Goal: Transaction & Acquisition: Purchase product/service

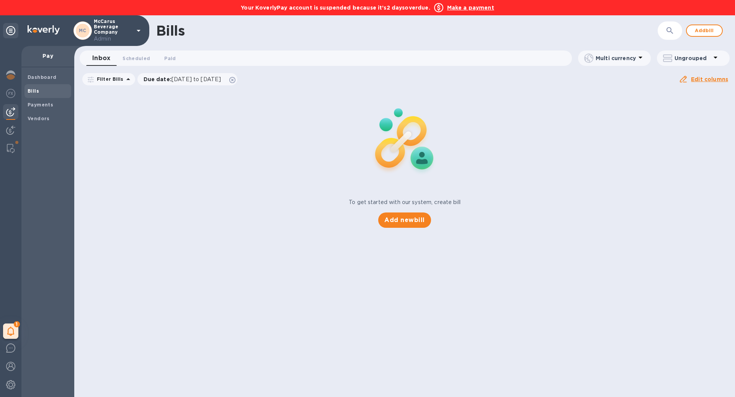
click at [471, 8] on b "Make a payment" at bounding box center [470, 8] width 47 height 6
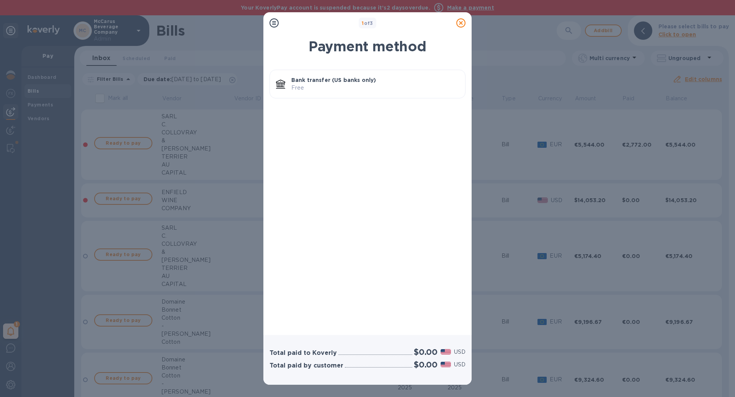
click at [358, 78] on p "Bank transfer (US banks only)" at bounding box center [375, 80] width 168 height 8
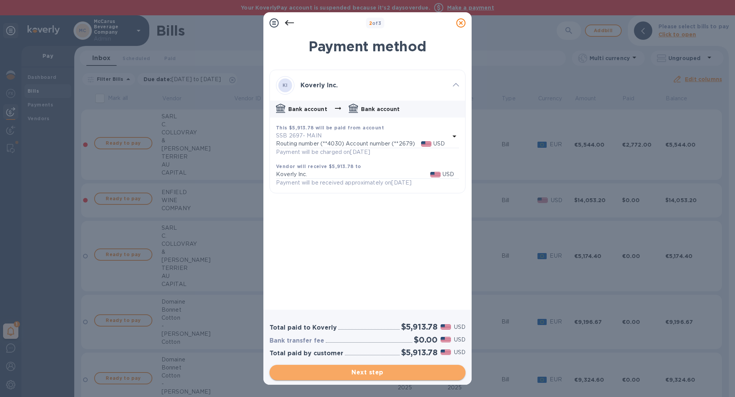
click at [429, 371] on span "Next step" at bounding box center [368, 372] width 184 height 9
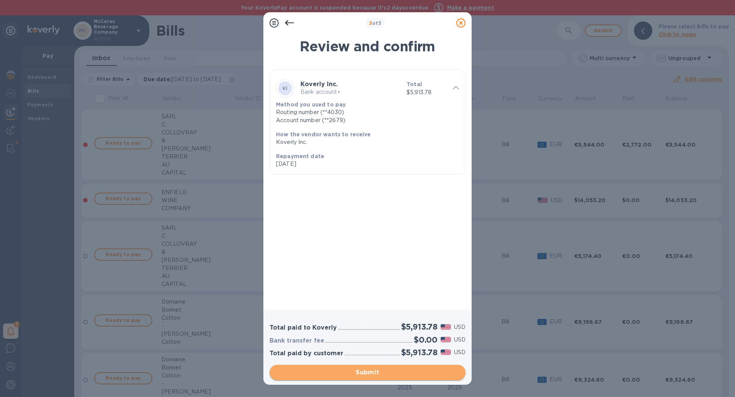
click at [429, 371] on span "Submit" at bounding box center [368, 372] width 184 height 9
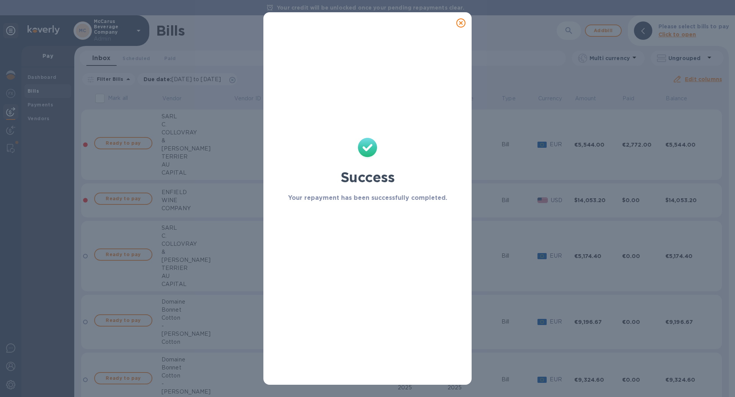
click at [464, 20] on icon at bounding box center [460, 22] width 9 height 9
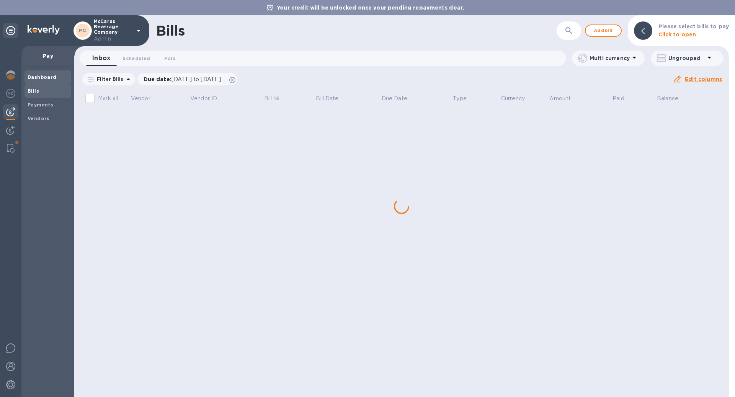
click at [43, 77] on b "Dashboard" at bounding box center [42, 77] width 29 height 6
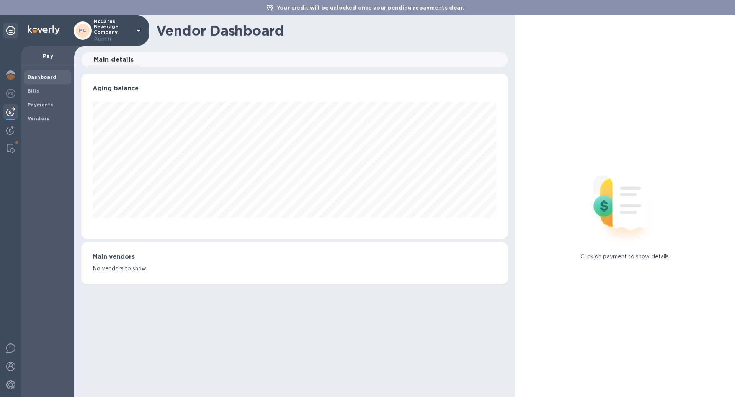
scroll to position [165, 423]
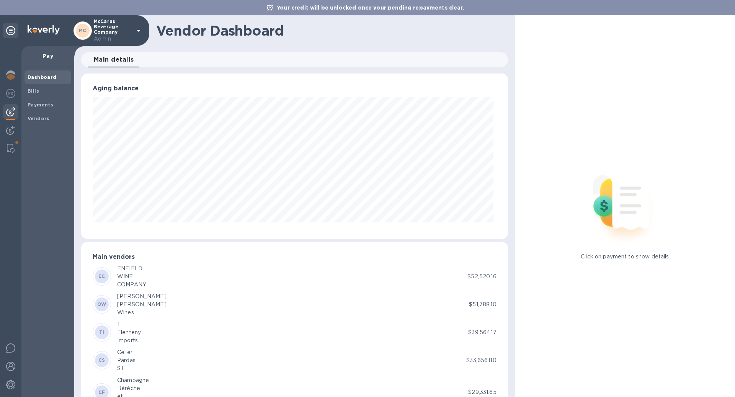
click at [0, 75] on div at bounding box center [10, 221] width 21 height 351
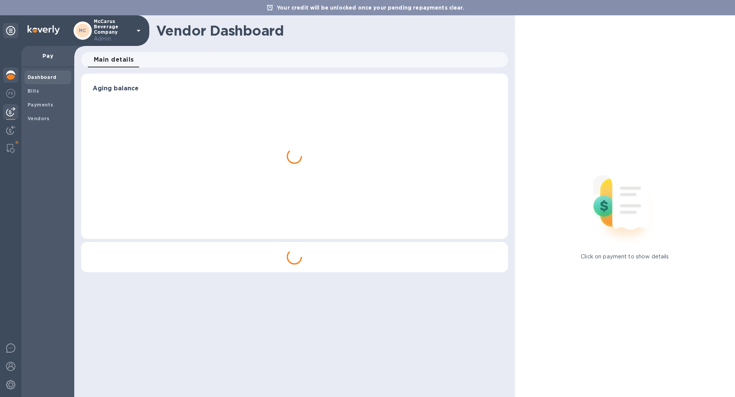
click at [9, 75] on img at bounding box center [10, 74] width 9 height 9
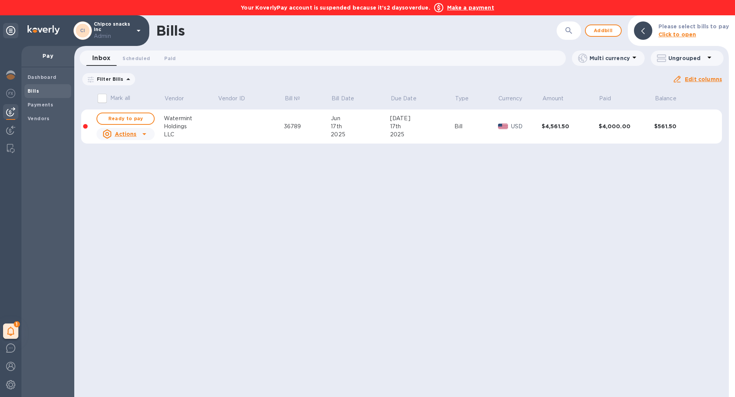
click at [467, 7] on b "Make a payment" at bounding box center [470, 8] width 47 height 6
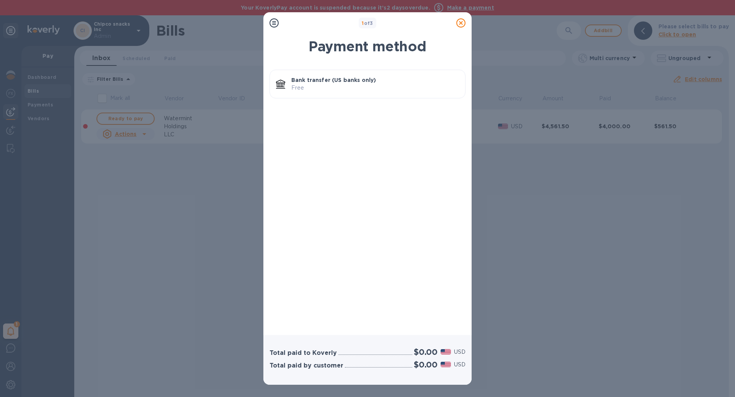
click at [379, 82] on p "Bank transfer (US banks only)" at bounding box center [375, 80] width 168 height 8
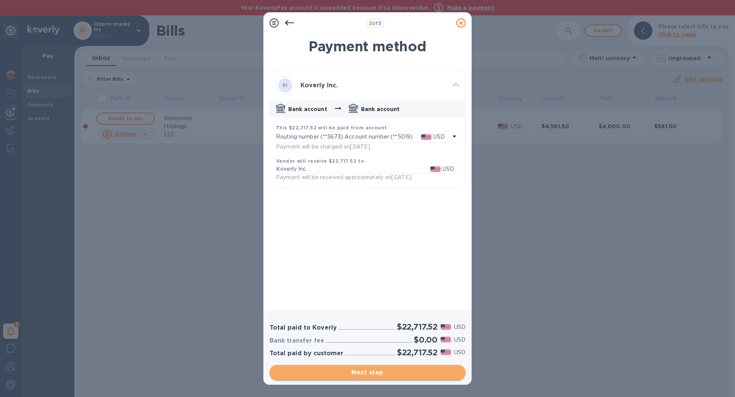
click at [421, 368] on span "Next step" at bounding box center [368, 372] width 184 height 9
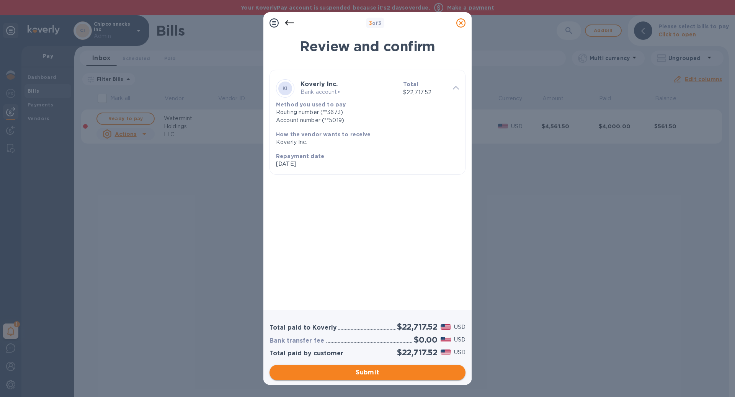
click at [421, 368] on span "Submit" at bounding box center [368, 372] width 184 height 9
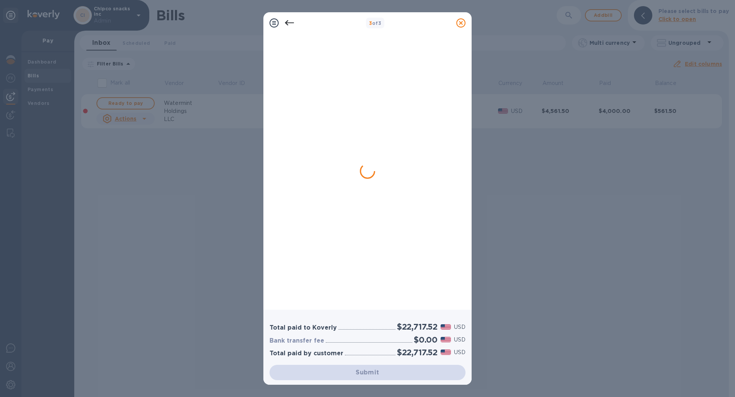
click at [11, 64] on div "3 of 3 Total paid to Koverly $22,717.52 USD Bank transfer fee $0.00 USD Total p…" at bounding box center [367, 198] width 735 height 397
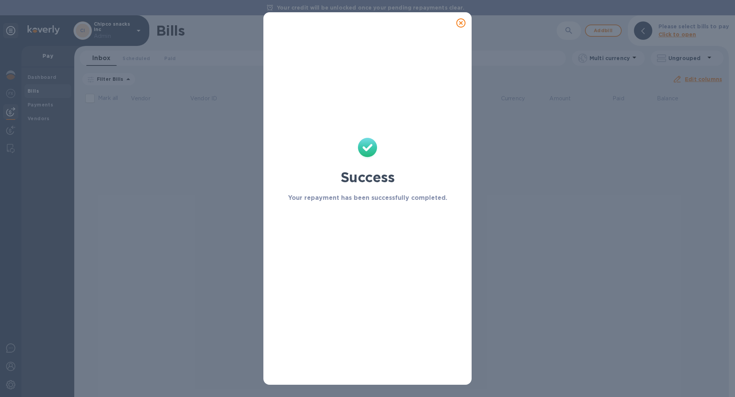
click at [11, 64] on div "Success Your repayment has been successfully completed." at bounding box center [367, 198] width 735 height 397
click at [463, 26] on icon at bounding box center [460, 22] width 9 height 9
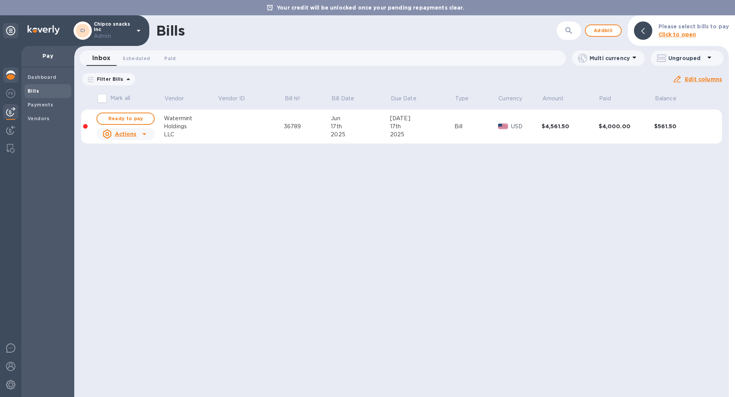
click at [10, 73] on img at bounding box center [10, 74] width 9 height 9
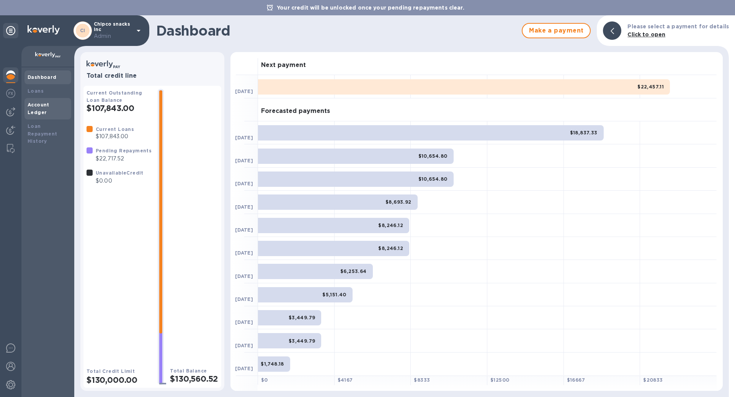
click at [63, 107] on div "Account Ledger" at bounding box center [48, 108] width 41 height 15
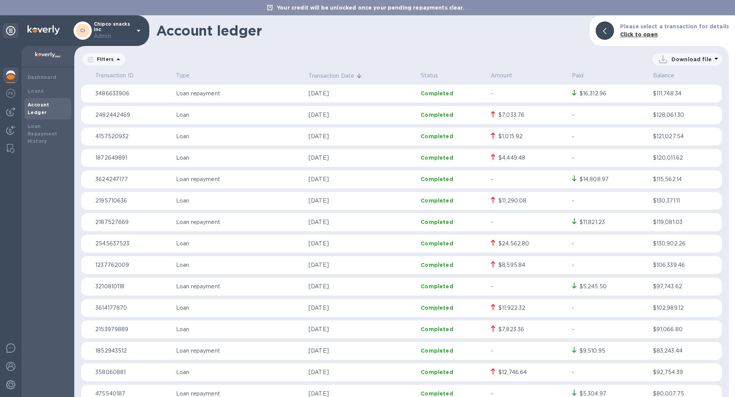
scroll to position [3081, 0]
